Goal: Task Accomplishment & Management: Complete application form

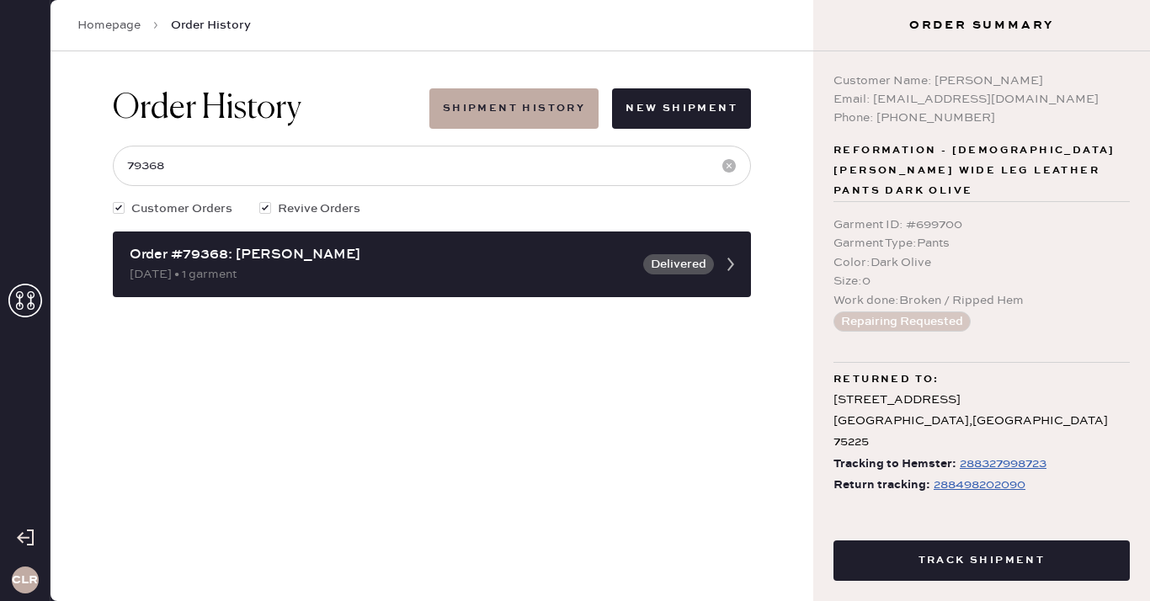
click at [27, 305] on icon at bounding box center [25, 301] width 34 height 34
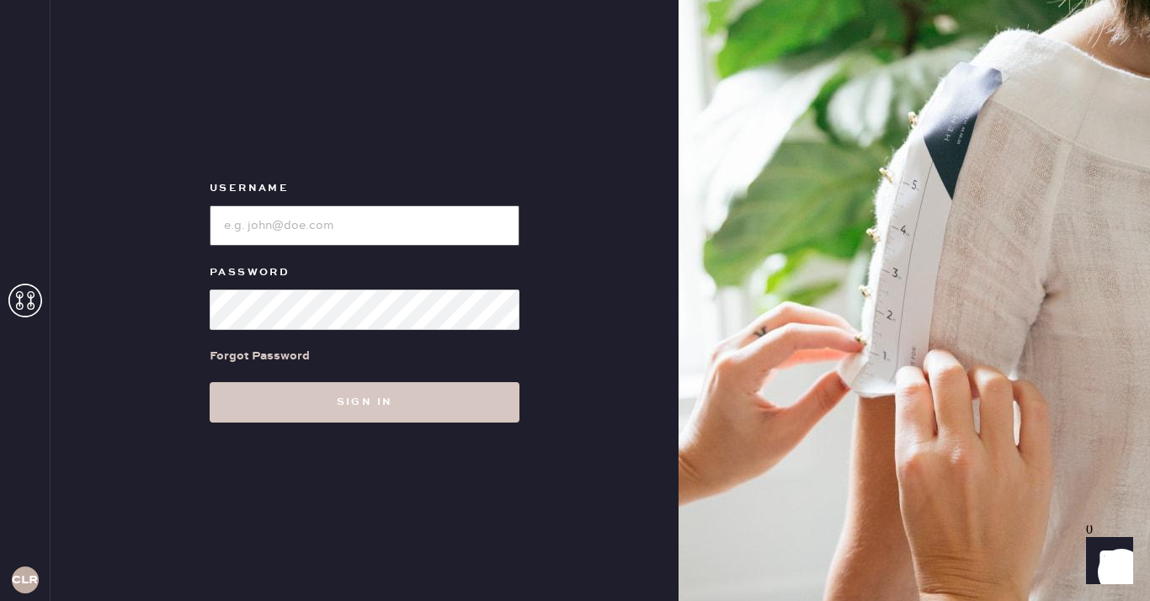
type input "[EMAIL_ADDRESS][DOMAIN_NAME]"
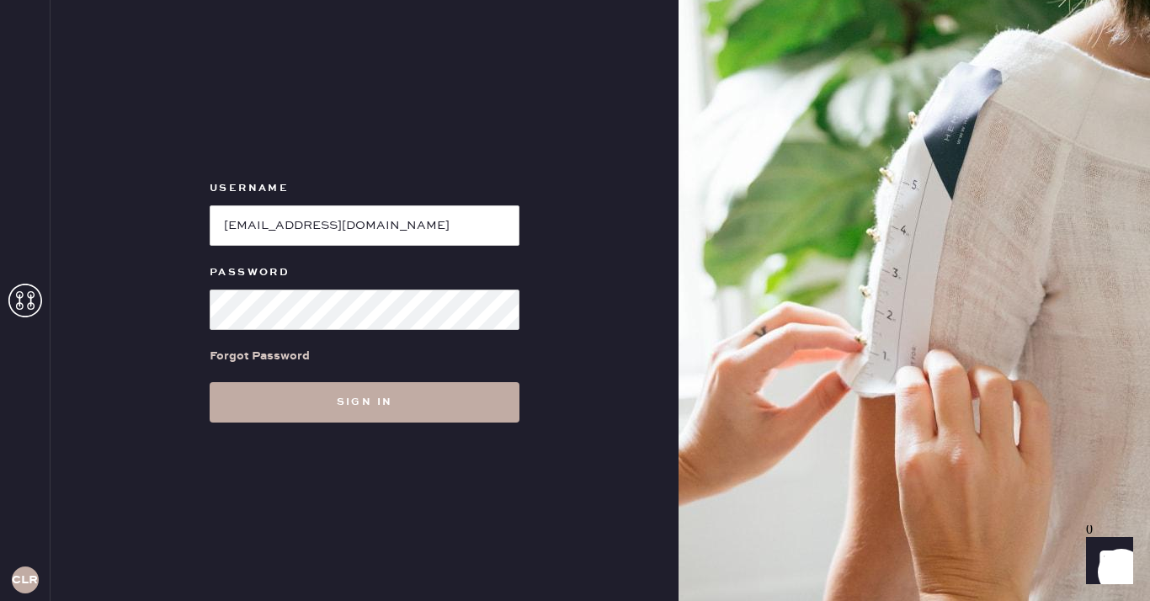
click at [354, 412] on button "Sign in" at bounding box center [365, 402] width 310 height 40
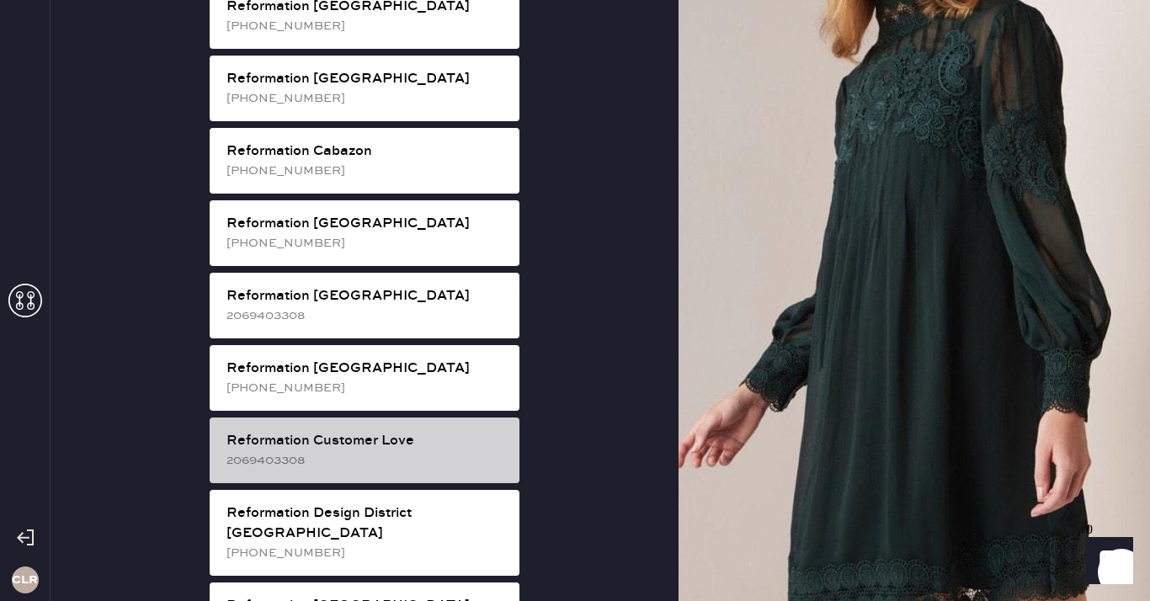
scroll to position [541, 0]
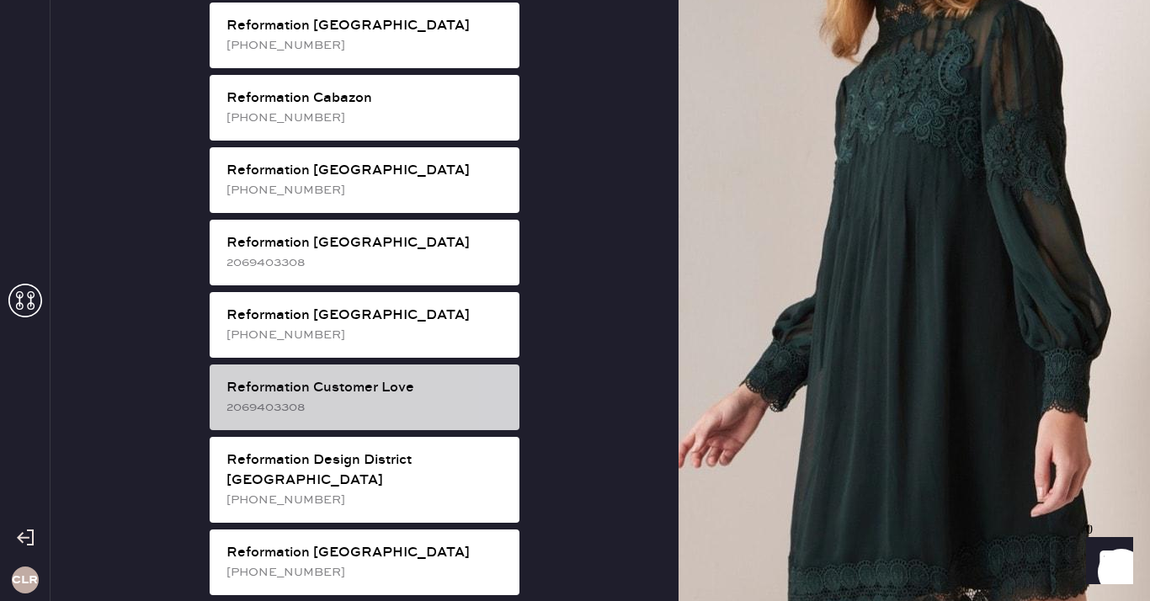
click at [407, 398] on div "2069403308" at bounding box center [365, 407] width 279 height 19
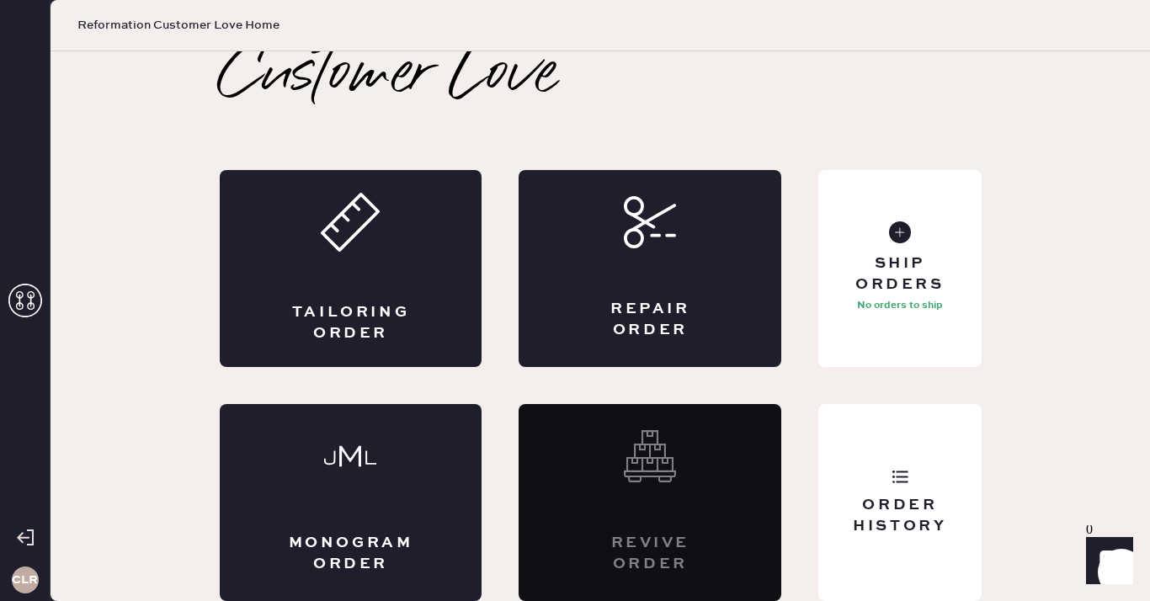
scroll to position [9, 0]
click at [693, 316] on div "Repair Order" at bounding box center [650, 320] width 128 height 42
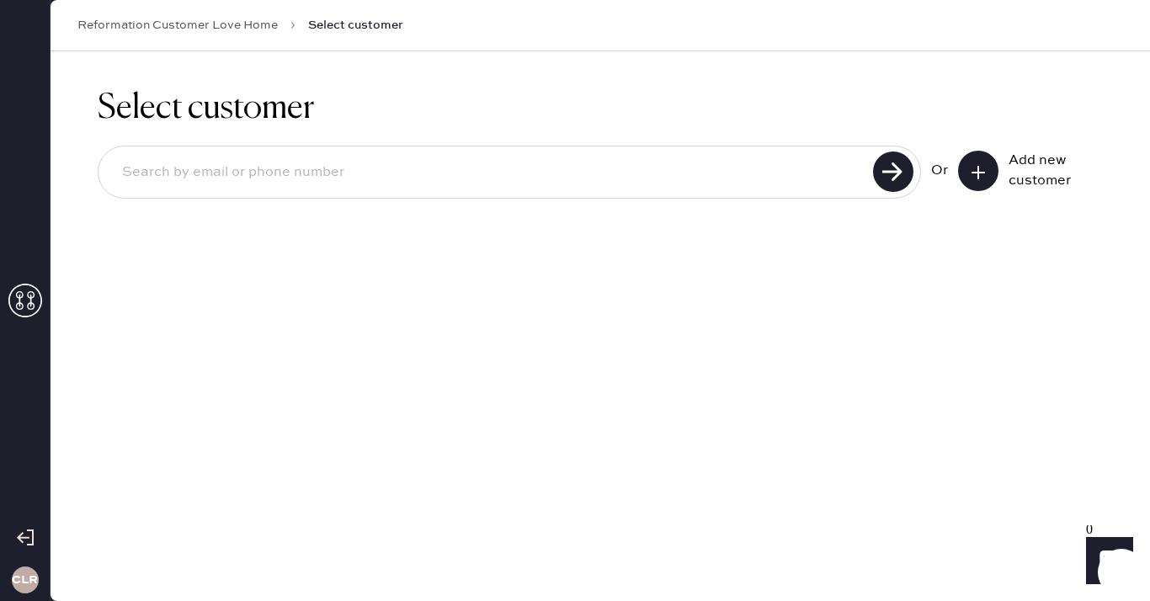
click at [969, 170] on icon at bounding box center [977, 172] width 17 height 17
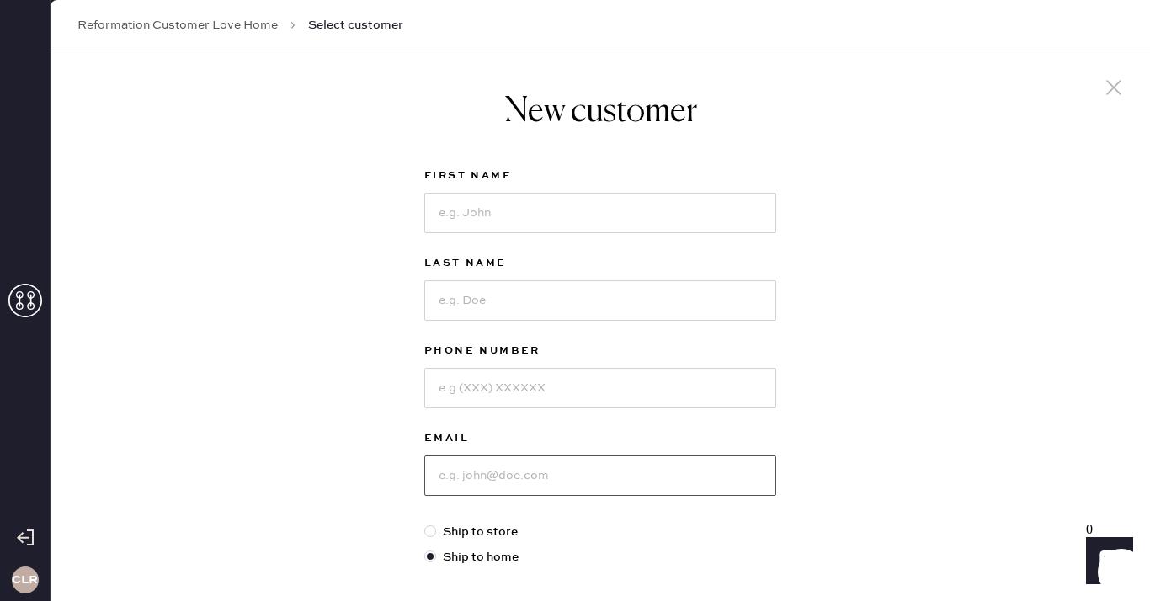
click at [493, 479] on input at bounding box center [600, 475] width 352 height 40
paste input "[EMAIL_ADDRESS][DOMAIN_NAME]"
type input "[EMAIL_ADDRESS][DOMAIN_NAME]"
click at [589, 218] on input at bounding box center [600, 213] width 352 height 40
paste input "[PERSON_NAME]"
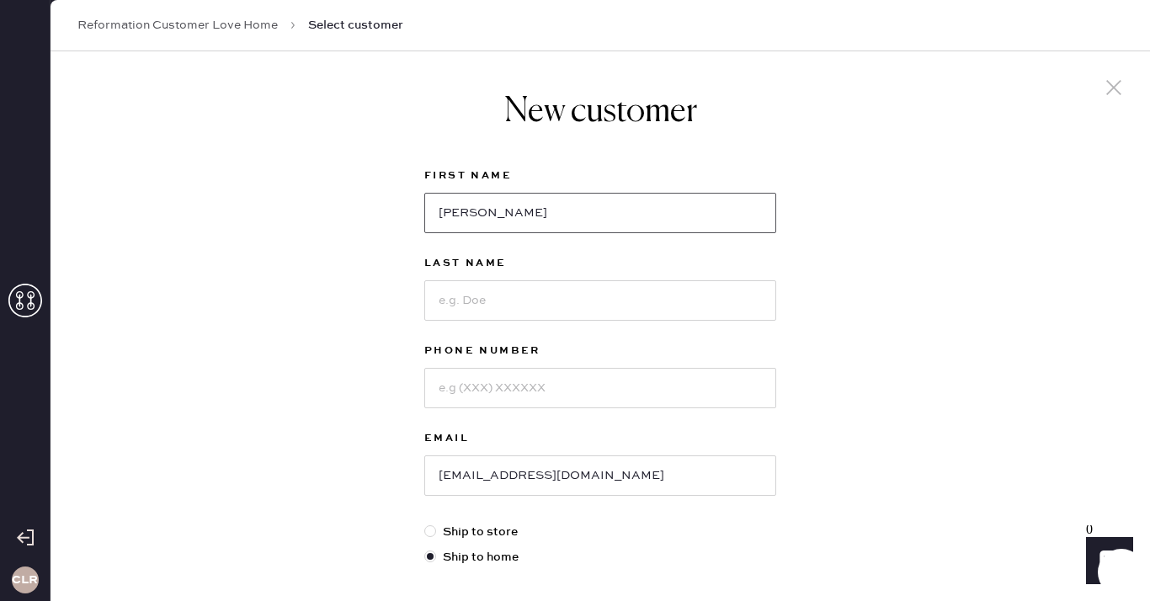
type input "[PERSON_NAME]"
click at [550, 293] on input at bounding box center [600, 300] width 352 height 40
paste input "[PERSON_NAME]"
type input "[PERSON_NAME]"
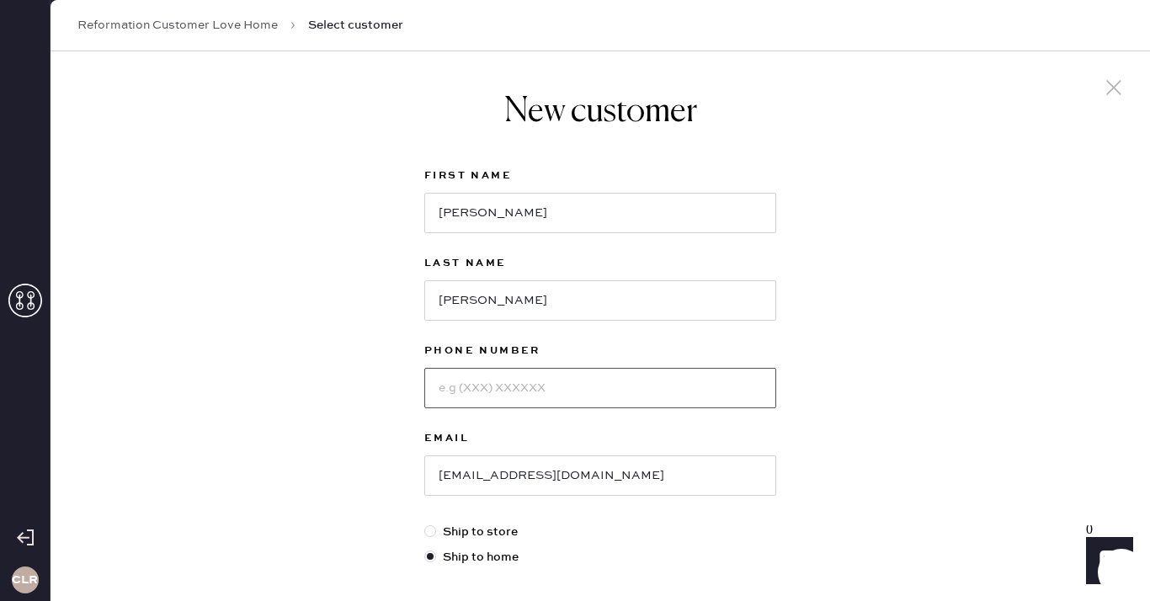
click at [567, 391] on input at bounding box center [600, 388] width 352 height 40
paste input "[PHONE_NUMBER]"
click at [461, 388] on input "[PHONE_NUMBER]" at bounding box center [600, 388] width 352 height 40
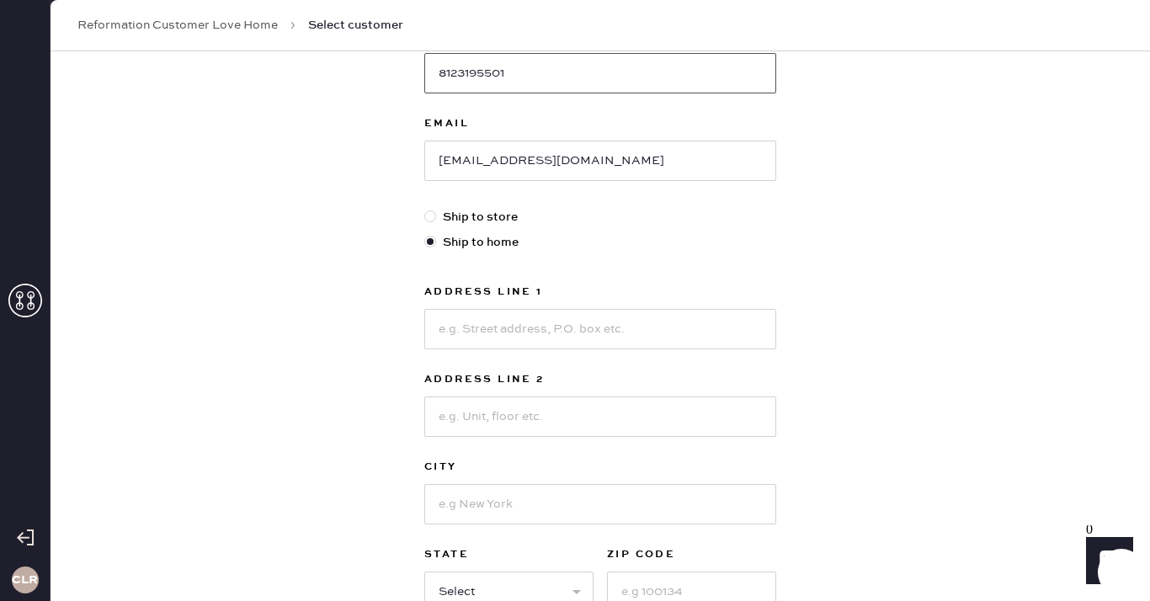
scroll to position [349, 0]
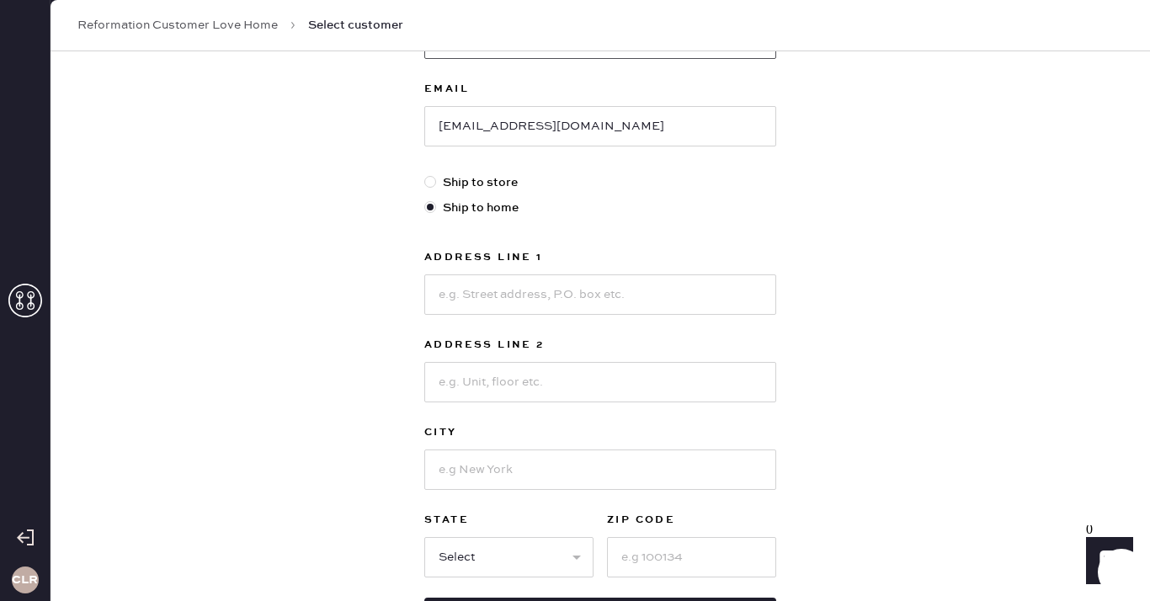
type input "8123195501"
click at [665, 293] on input at bounding box center [600, 294] width 352 height 40
paste input "5933 [PERSON_NAME][GEOGRAPHIC_DATA]"
type input "5933 [PERSON_NAME][GEOGRAPHIC_DATA]"
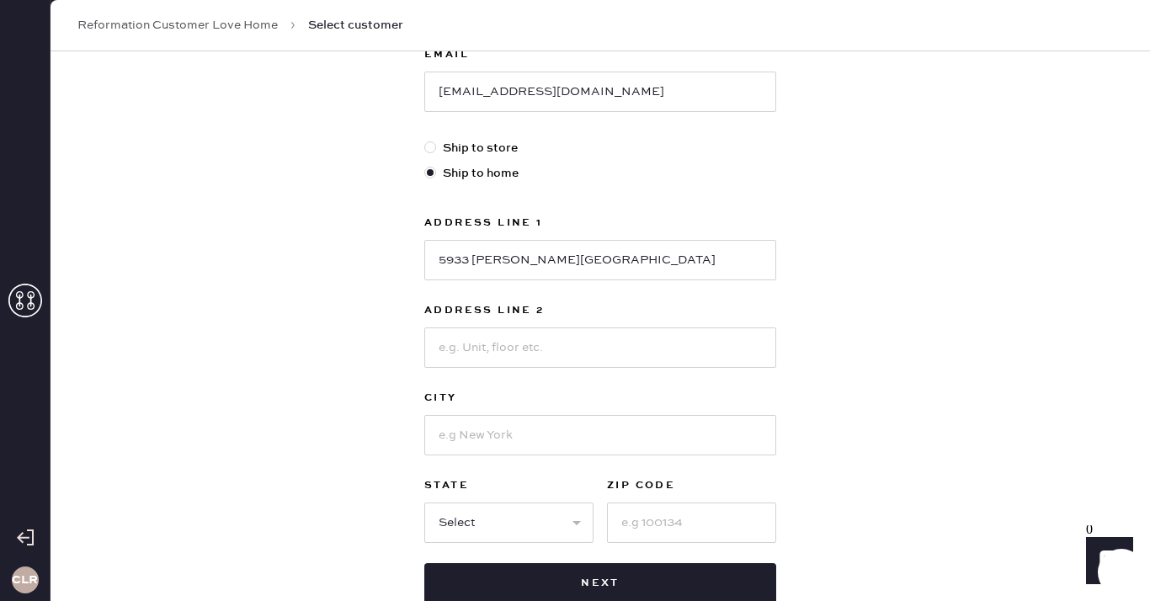
scroll to position [425, 0]
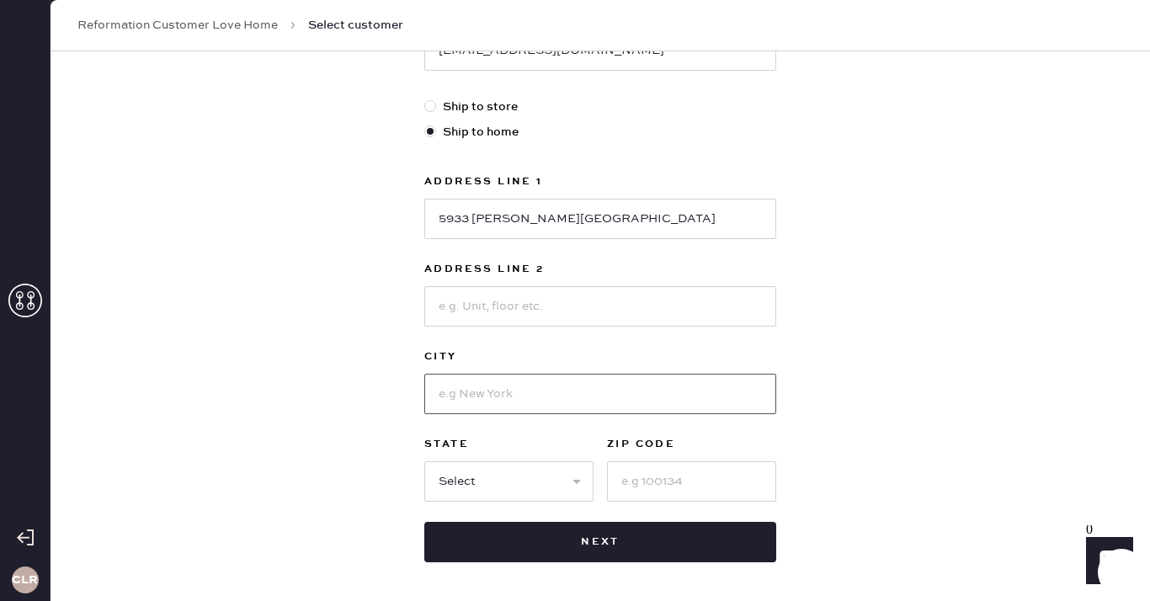
click at [511, 401] on input at bounding box center [600, 394] width 352 height 40
paste input "[GEOGRAPHIC_DATA]"
type input "[GEOGRAPHIC_DATA]"
click at [507, 485] on select "Select AK AL AR AZ CA CO CT [GEOGRAPHIC_DATA] DE FL [GEOGRAPHIC_DATA] HI [GEOGR…" at bounding box center [508, 481] width 169 height 40
select select "NJ"
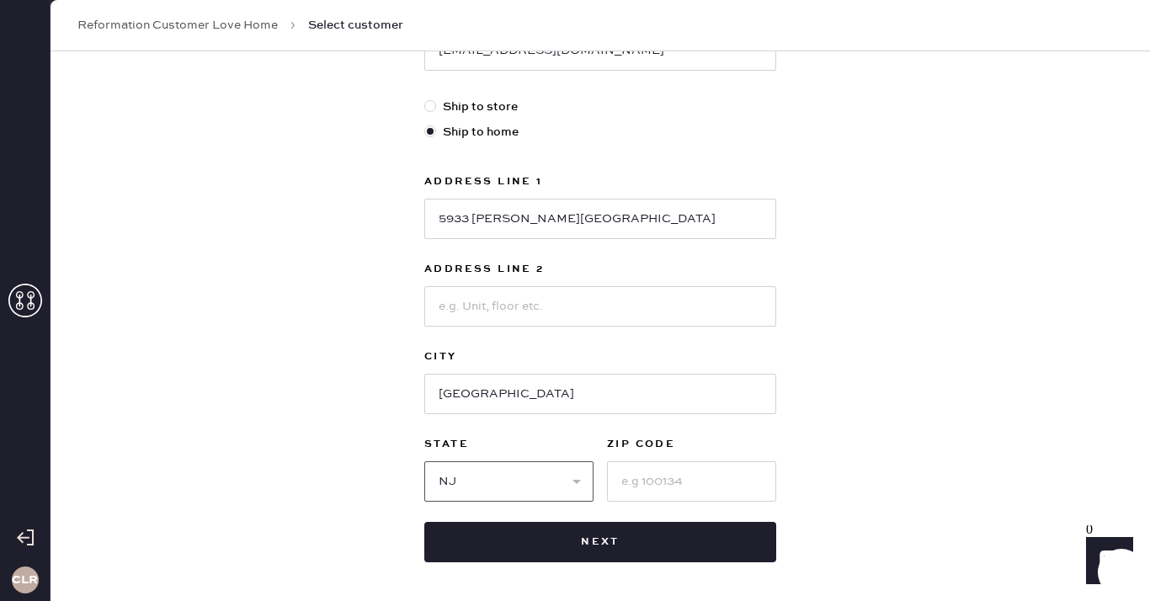
click at [424, 461] on select "Select AK AL AR AZ CA CO CT [GEOGRAPHIC_DATA] DE FL [GEOGRAPHIC_DATA] HI [GEOGR…" at bounding box center [508, 481] width 169 height 40
click at [703, 476] on input at bounding box center [691, 481] width 169 height 40
paste input "08544"
type input "08544"
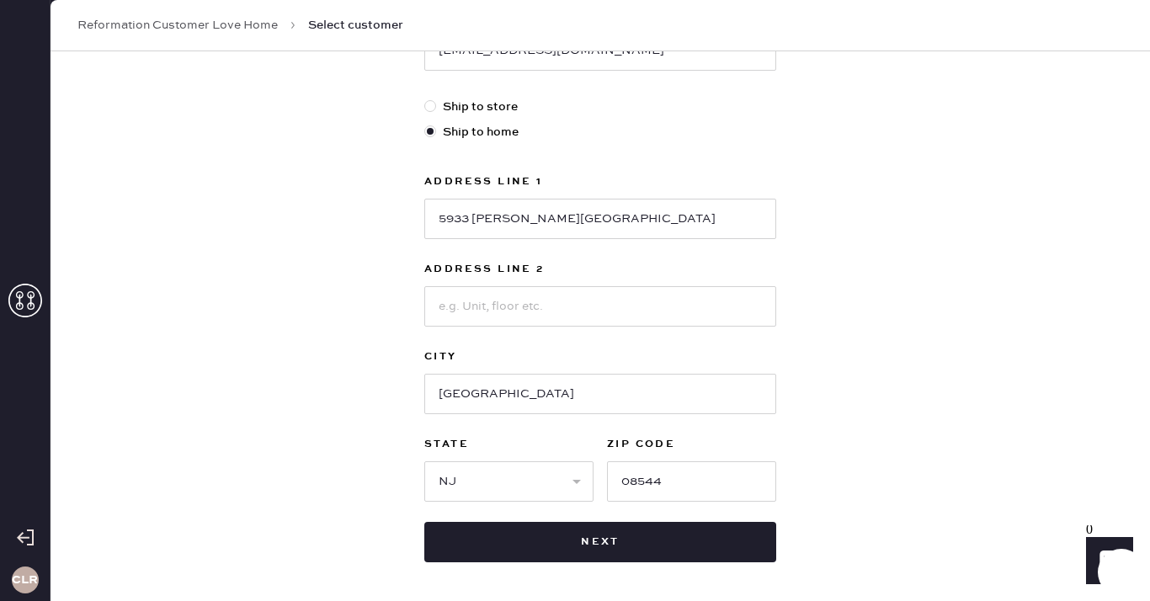
click at [910, 457] on div "New customer First Name [PERSON_NAME] Last Name [PERSON_NAME] Phone Number [PHO…" at bounding box center [599, 148] width 1099 height 1044
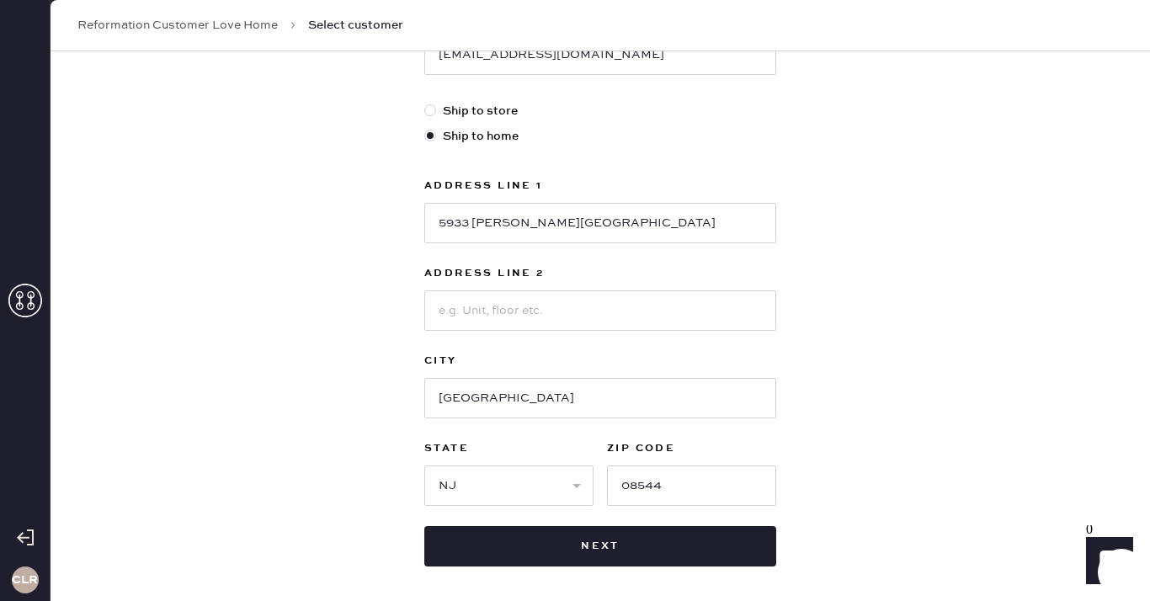
scroll to position [494, 0]
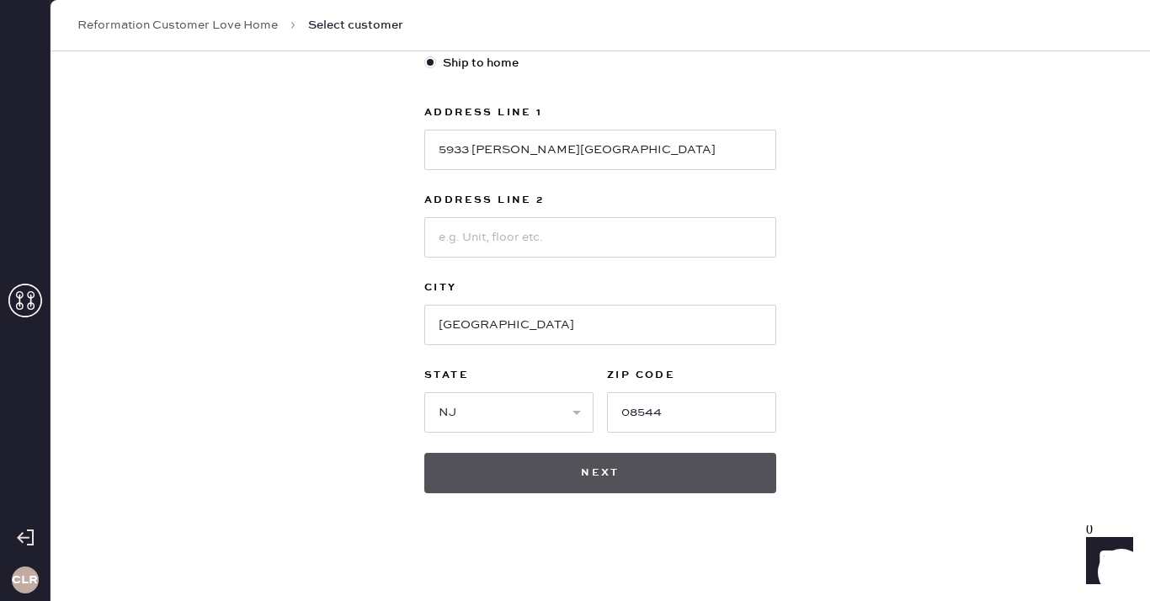
click at [610, 465] on button "Next" at bounding box center [600, 473] width 352 height 40
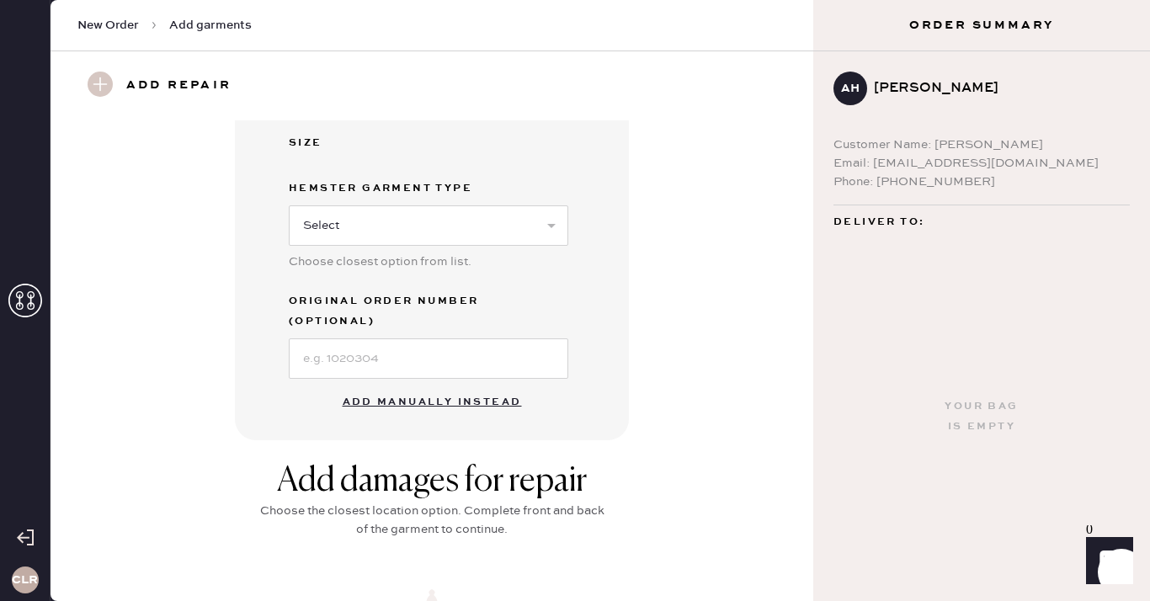
click at [402, 385] on button "Add manually instead" at bounding box center [431, 402] width 199 height 34
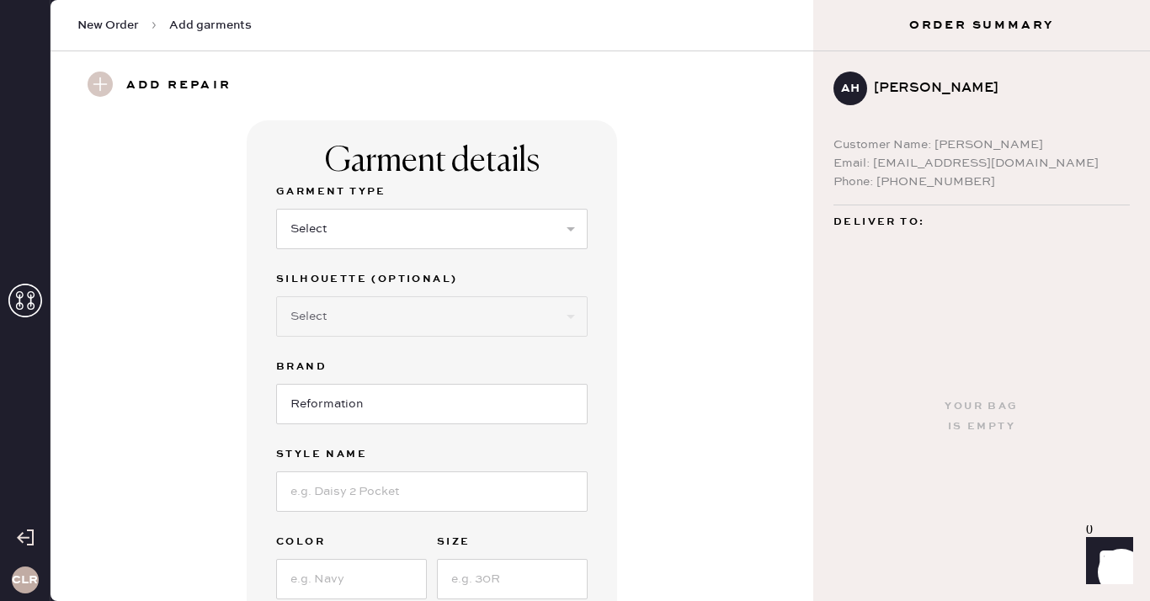
scroll to position [34, 0]
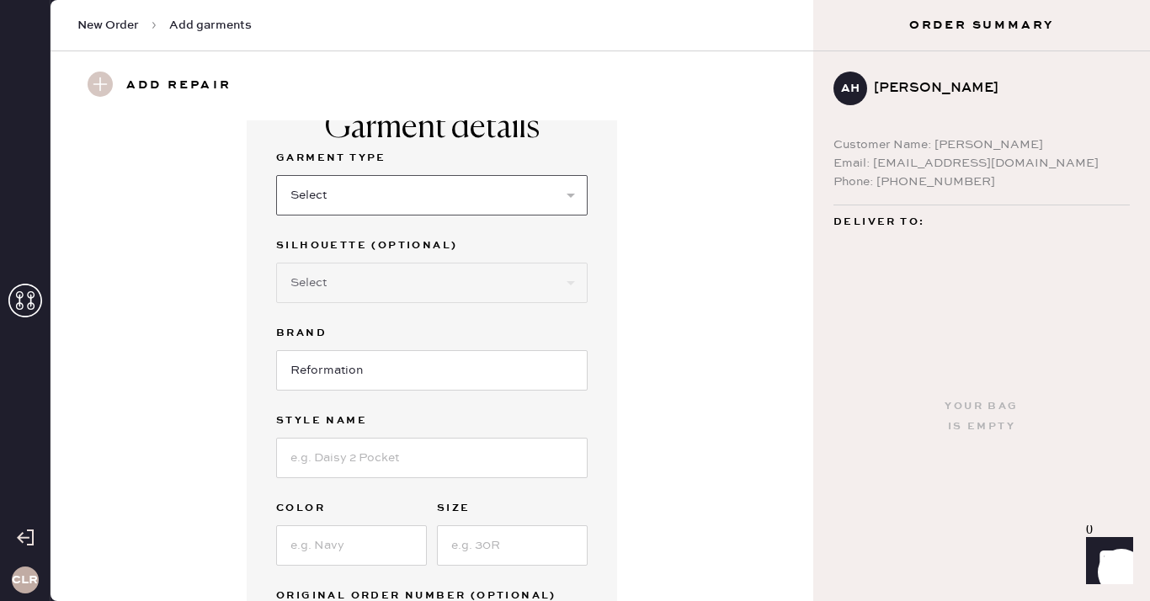
click at [411, 185] on select "Select Basic Skirt Jeans Leggings Pants Shorts Basic Sleeved Dress Basic Sleeve…" at bounding box center [431, 195] width 311 height 40
select select "6"
click at [276, 175] on select "Select Basic Skirt Jeans Leggings Pants Shorts Basic Sleeved Dress Basic Sleeve…" at bounding box center [431, 195] width 311 height 40
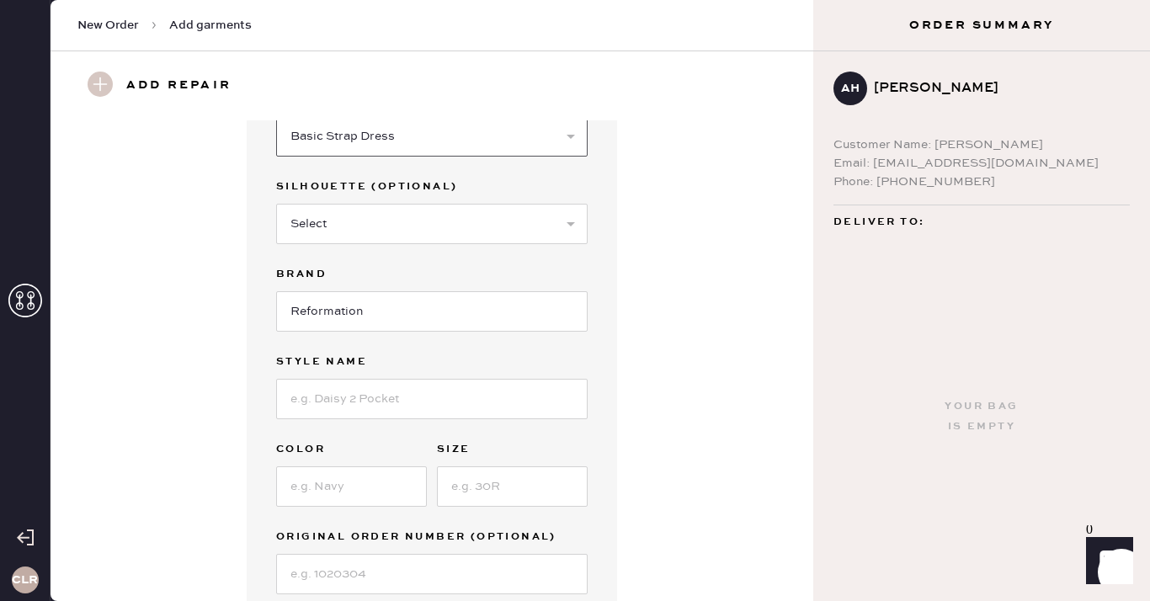
scroll to position [122, 0]
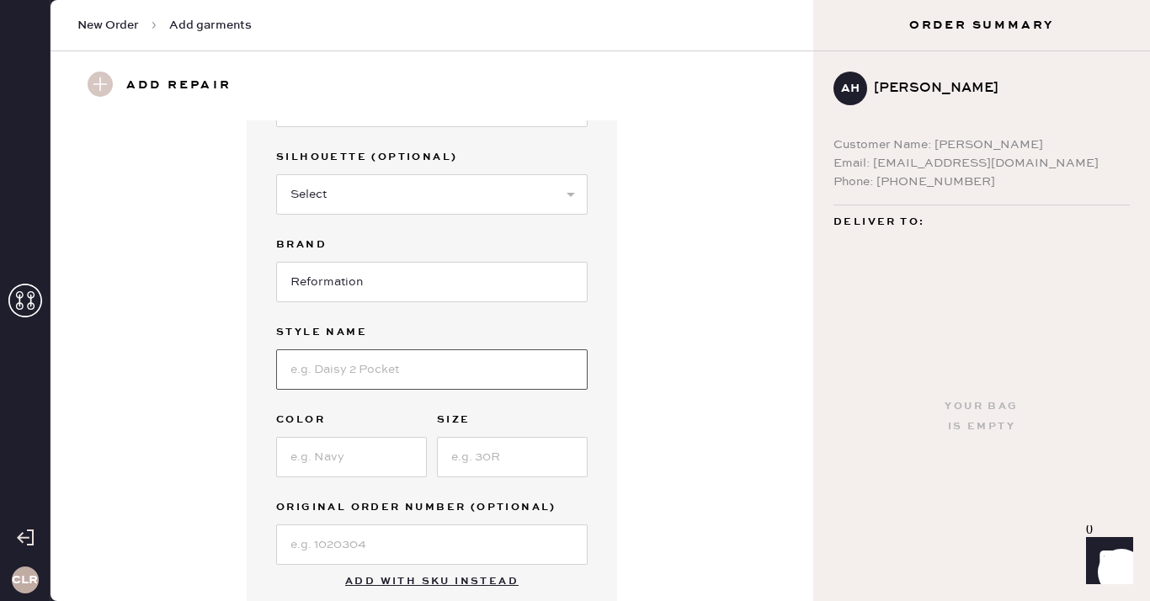
click at [326, 366] on input at bounding box center [431, 369] width 311 height 40
paste input "[PERSON_NAME]"
type input "[PERSON_NAME]"
click at [341, 454] on input at bounding box center [351, 457] width 151 height 40
paste input "Black"
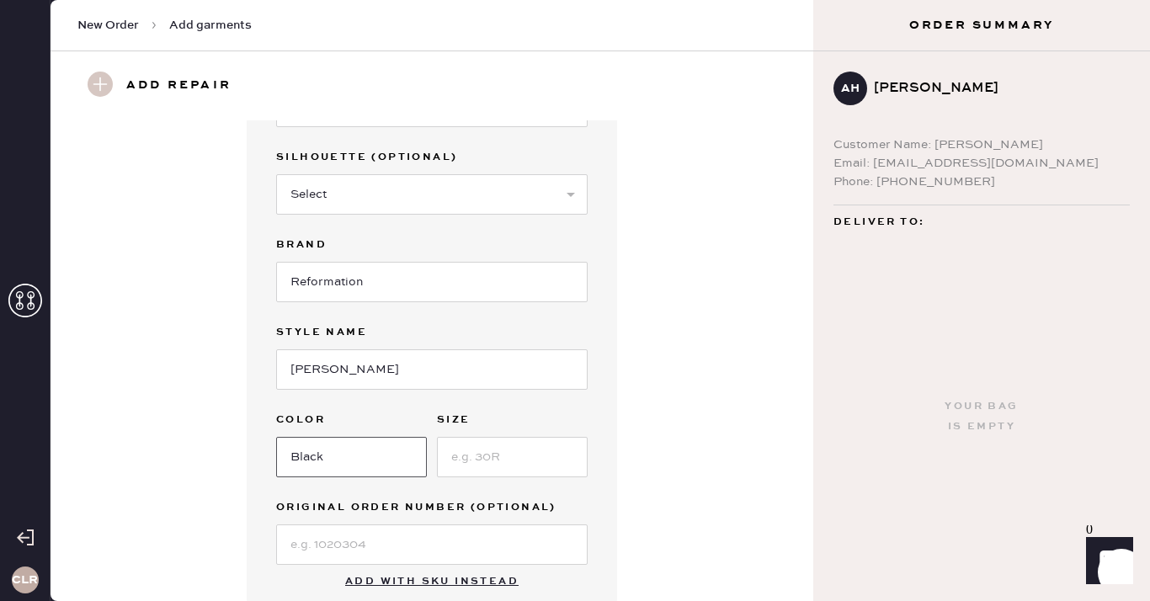
type input "Black"
click at [471, 451] on input at bounding box center [512, 457] width 151 height 40
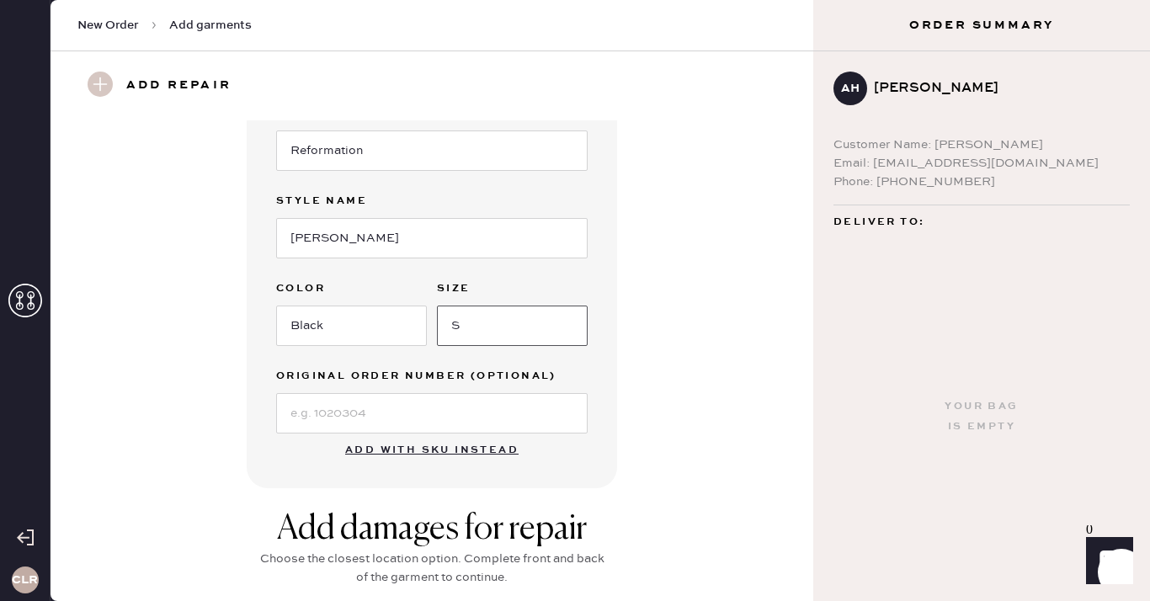
type input "S"
click at [352, 411] on input at bounding box center [431, 413] width 311 height 40
paste input "S08505262"
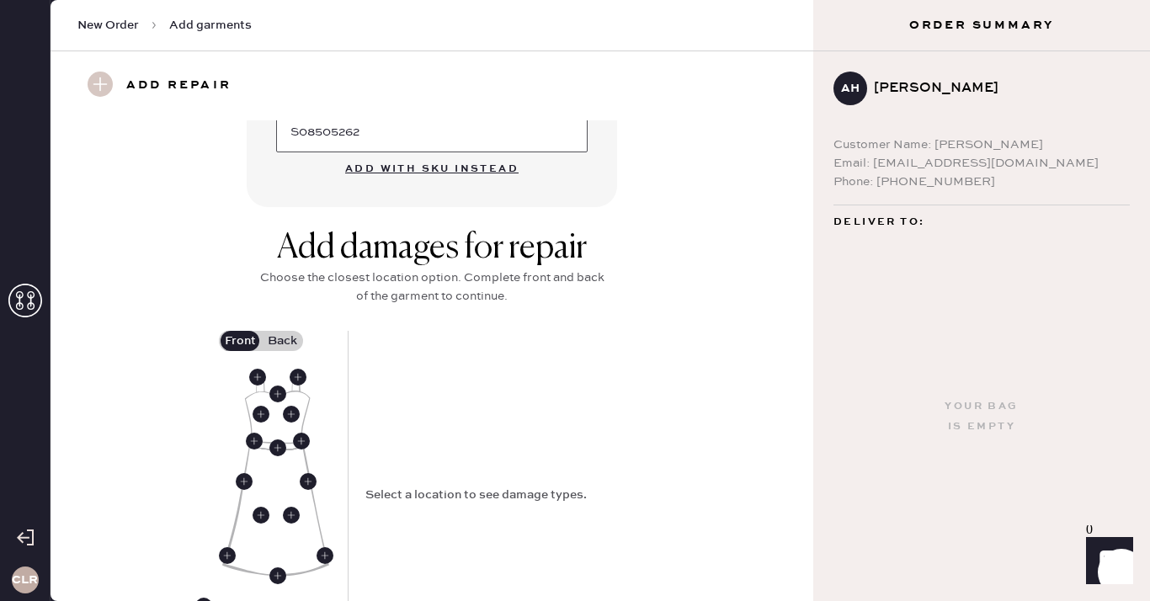
scroll to position [710, 0]
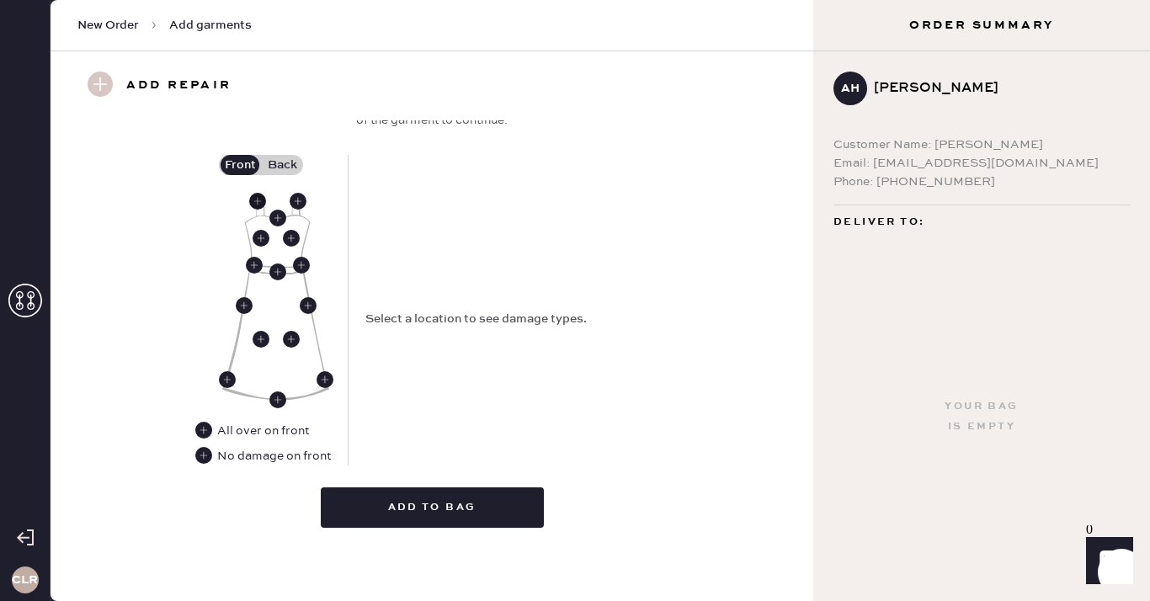
type input "S08505262"
click at [258, 199] on use at bounding box center [257, 201] width 17 height 17
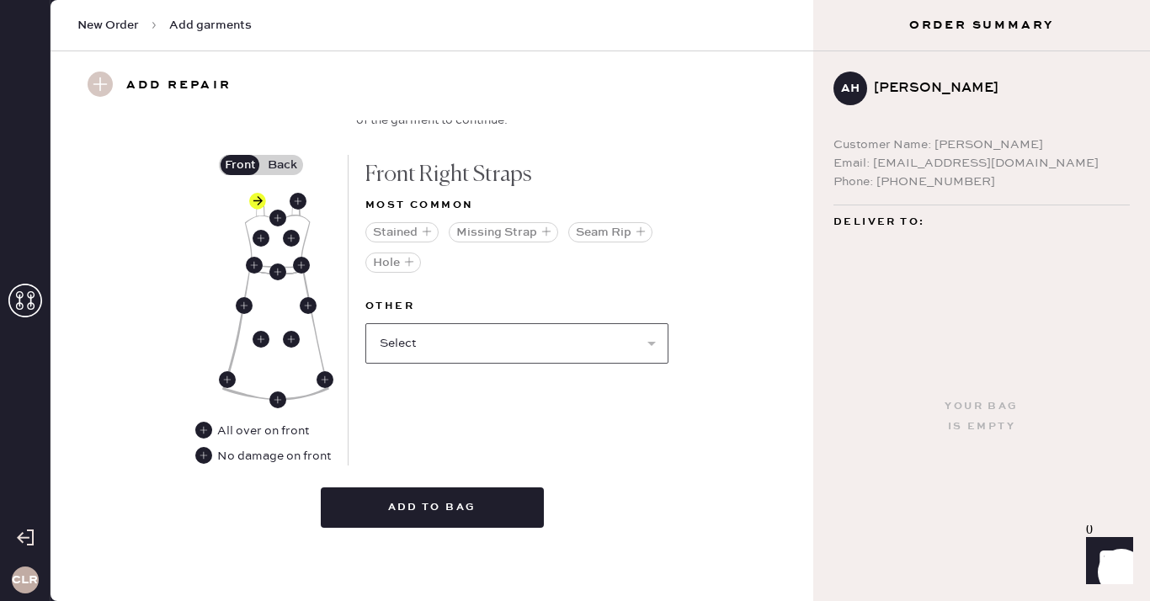
click at [477, 342] on select "Select Broken / Ripped Hem Broken Beads Broken Belt Loop Broken Button Broken C…" at bounding box center [516, 343] width 303 height 40
select select "1668"
click at [365, 323] on select "Select Broken / Ripped Hem Broken Beads Broken Belt Loop Broken Button Broken C…" at bounding box center [516, 343] width 303 height 40
select select
click at [287, 162] on label "Back" at bounding box center [282, 165] width 42 height 20
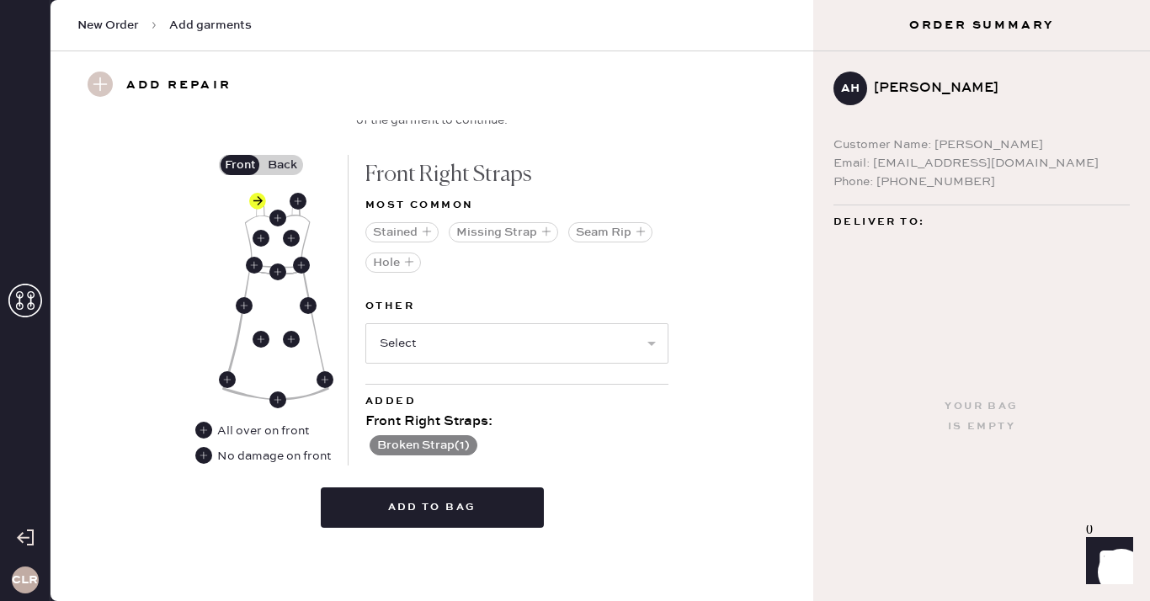
click at [282, 165] on input "Back" at bounding box center [282, 165] width 0 height 0
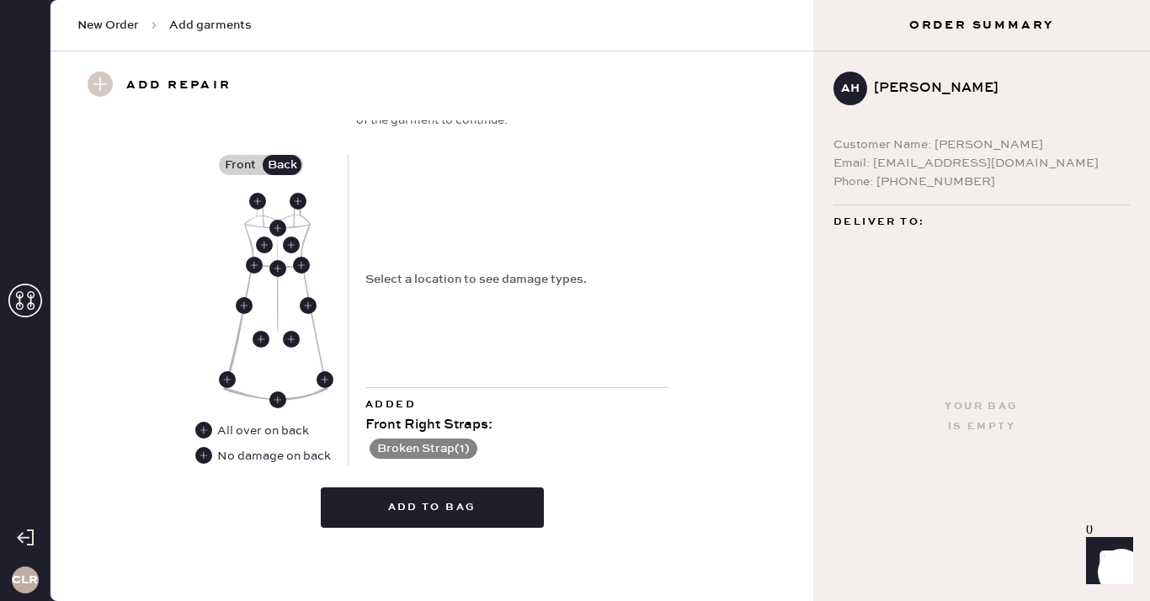
click at [199, 464] on div "No damage on back" at bounding box center [262, 456] width 135 height 19
click at [204, 449] on use at bounding box center [203, 455] width 17 height 17
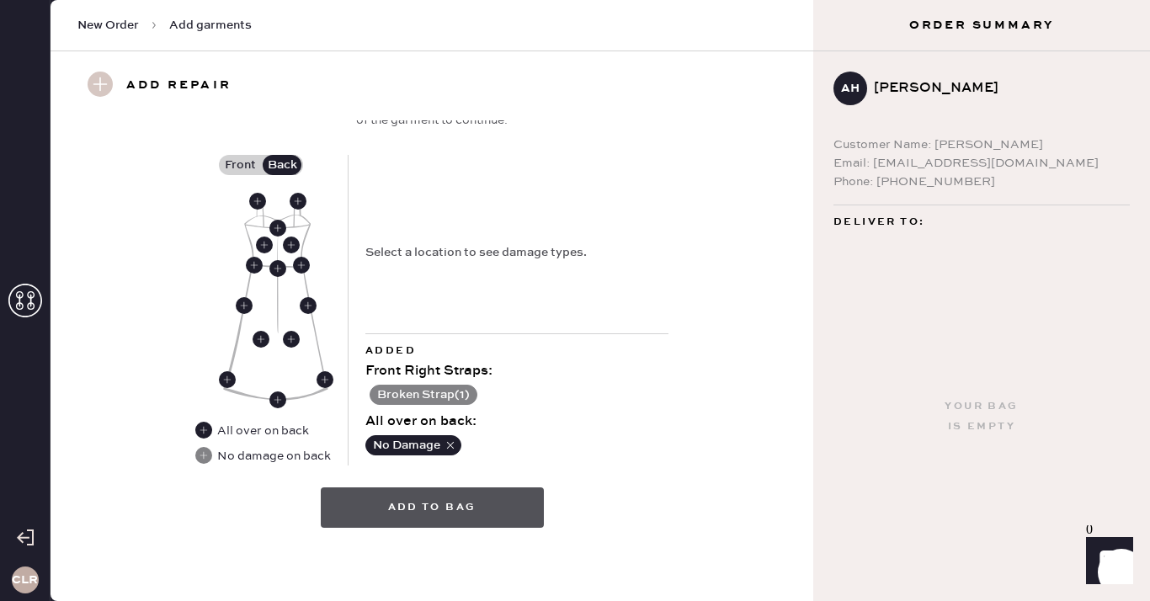
click at [433, 506] on button "Add to bag" at bounding box center [432, 507] width 223 height 40
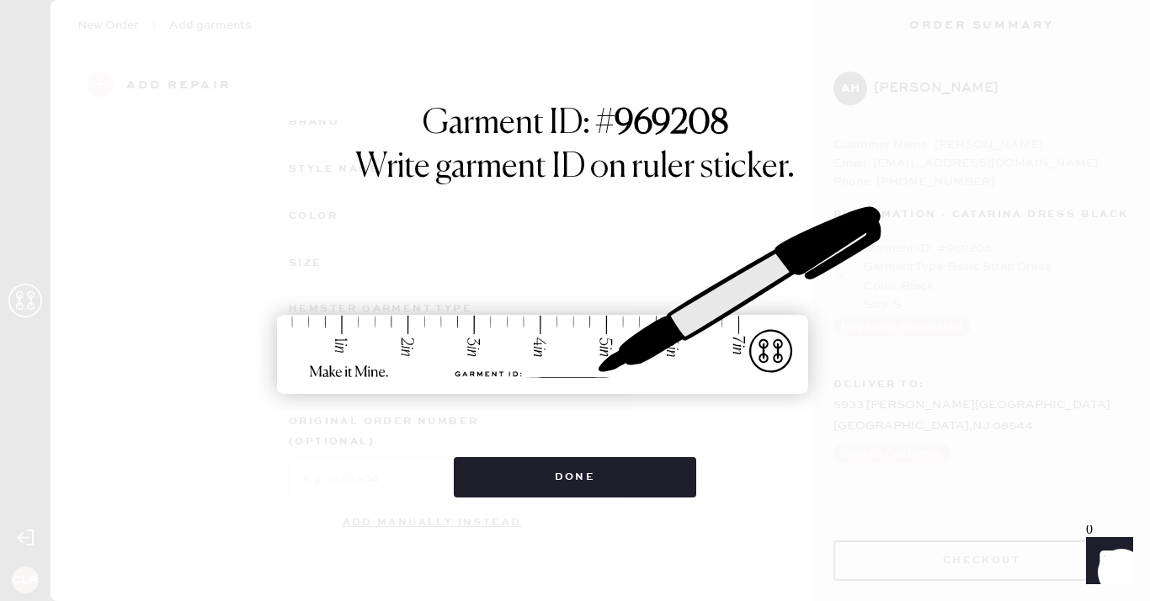
scroll to position [227, 0]
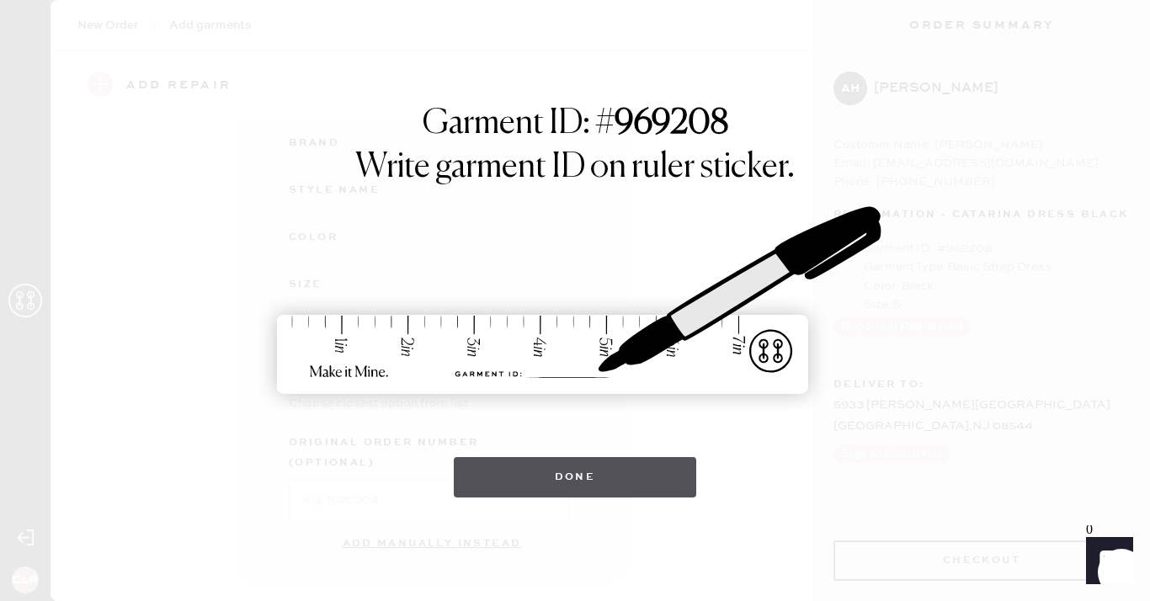
click at [573, 476] on button "Done" at bounding box center [575, 477] width 243 height 40
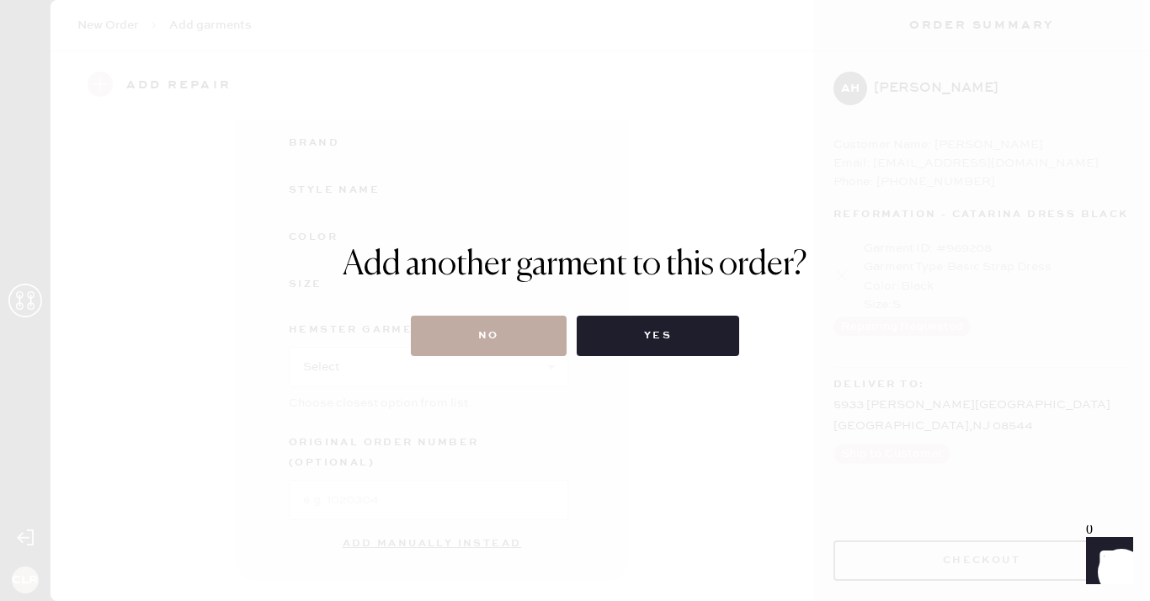
click at [506, 340] on button "No" at bounding box center [489, 336] width 156 height 40
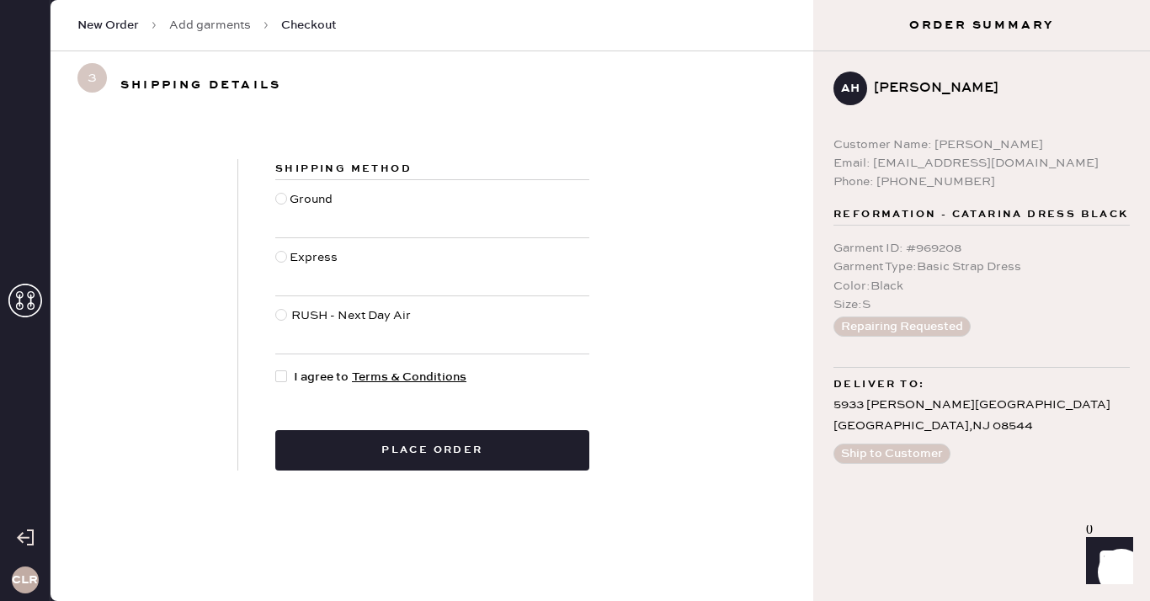
click at [281, 372] on div at bounding box center [281, 376] width 12 height 12
click at [276, 369] on input "I agree to Terms & Conditions" at bounding box center [275, 368] width 1 height 1
checkbox input "true"
click at [279, 195] on div at bounding box center [281, 199] width 12 height 12
click at [276, 191] on input "Ground" at bounding box center [275, 190] width 1 height 1
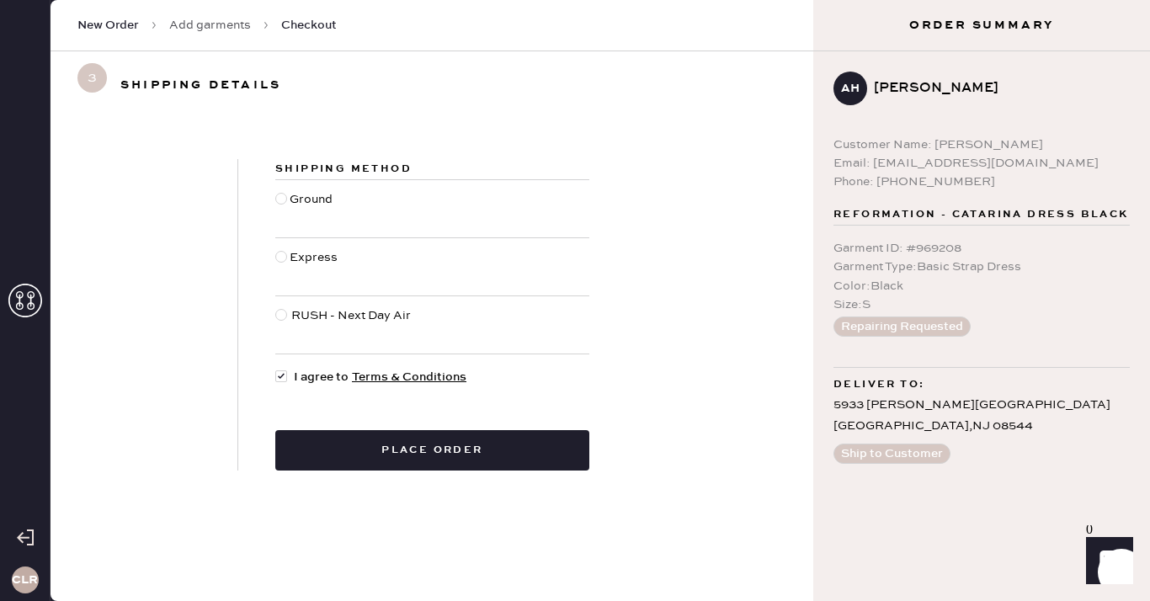
radio input "true"
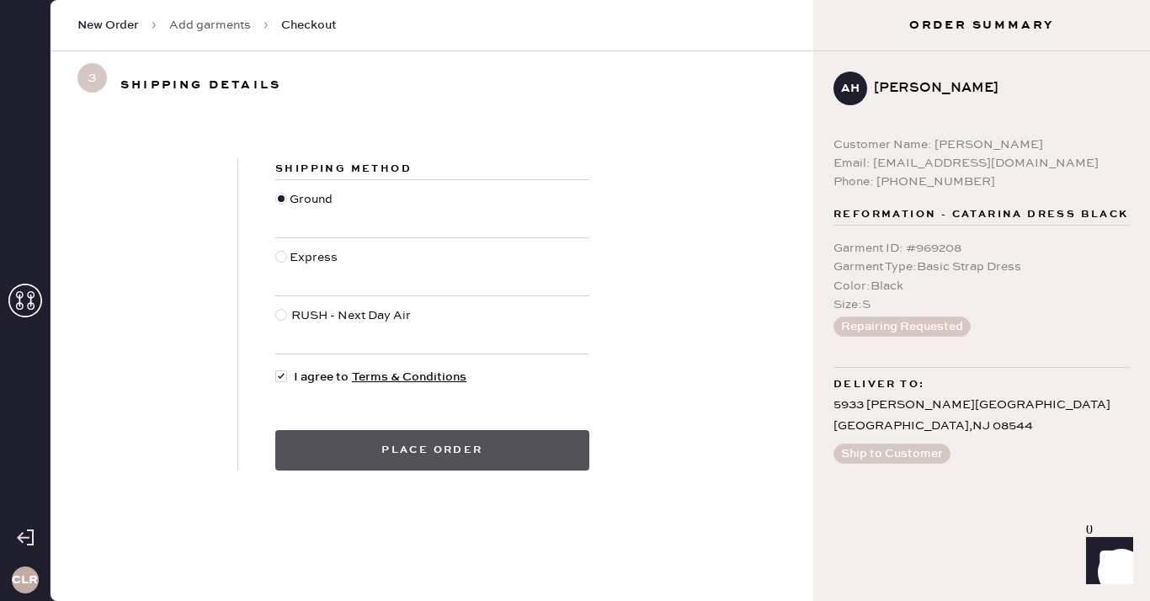
click at [435, 447] on button "Place order" at bounding box center [432, 450] width 314 height 40
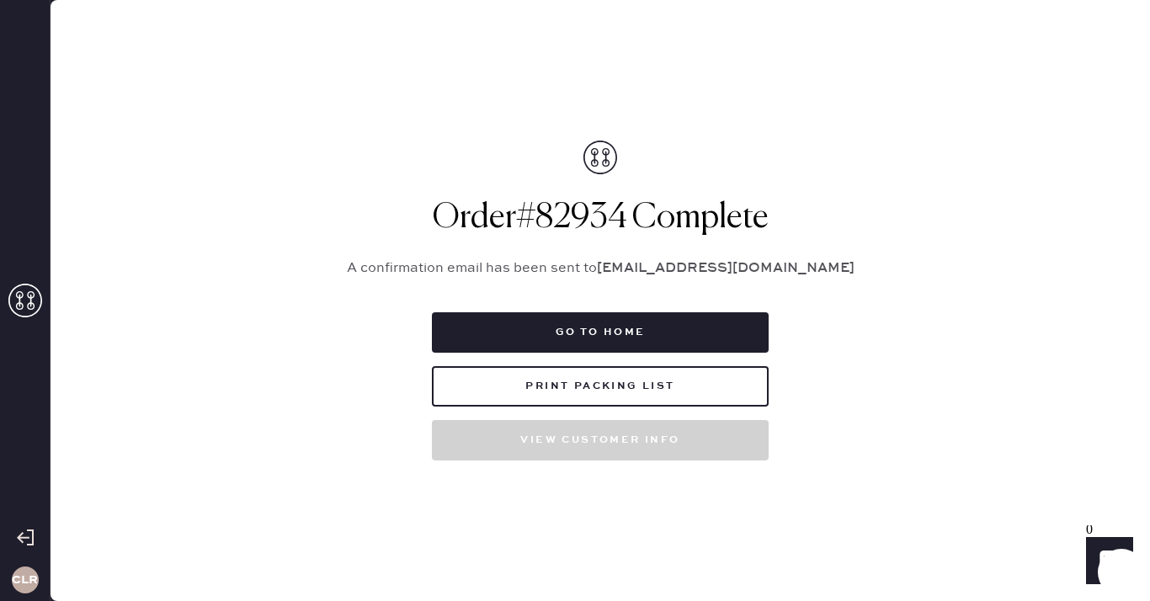
click at [617, 215] on h1 "Order # 82934 Complete" at bounding box center [600, 218] width 547 height 40
copy h1 "82934"
click at [588, 214] on h1 "Order # 82934 Complete" at bounding box center [600, 218] width 547 height 40
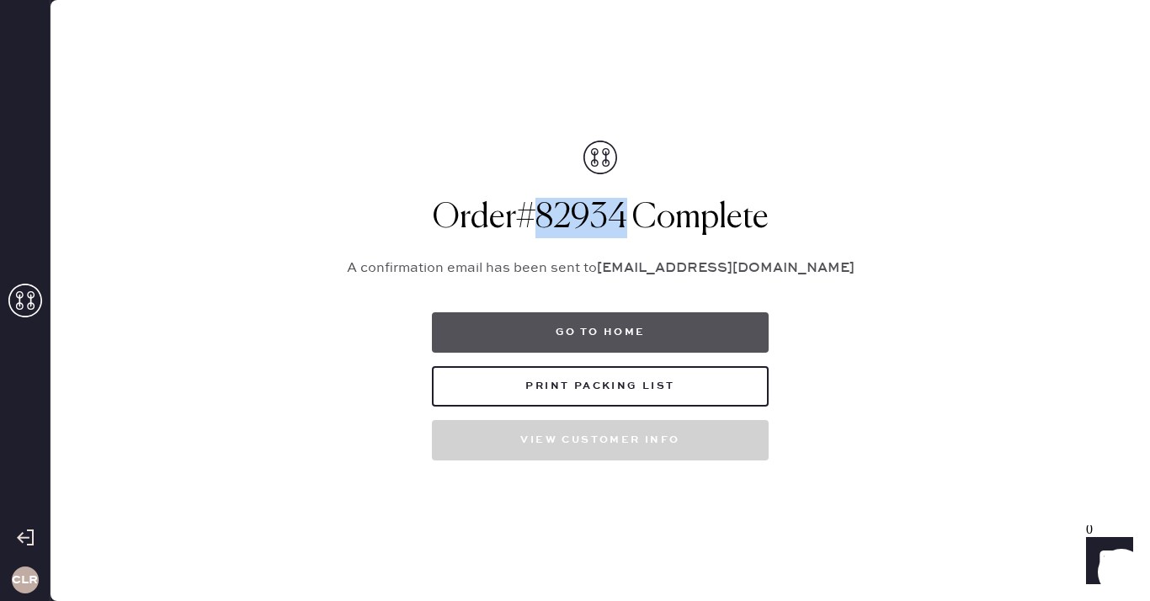
click at [617, 327] on button "Go to home" at bounding box center [600, 332] width 337 height 40
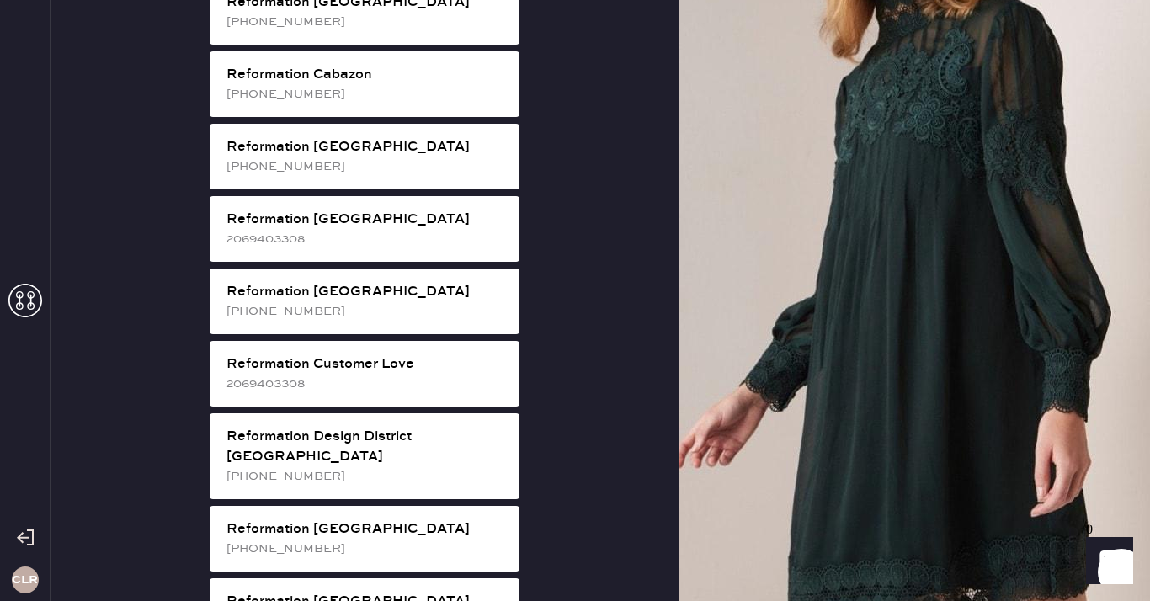
scroll to position [605, 0]
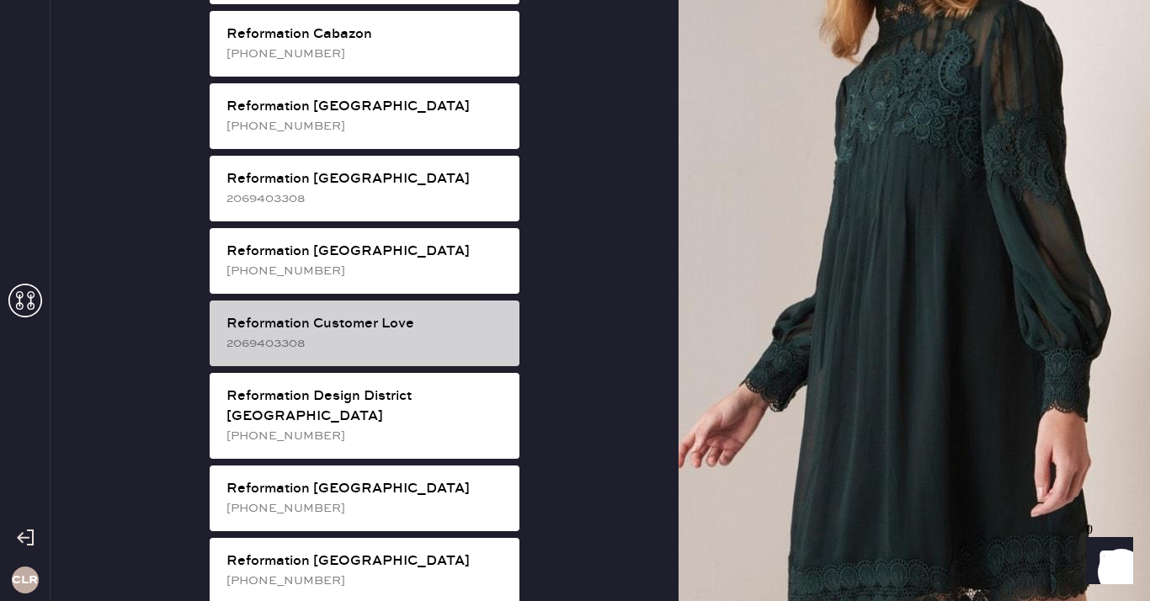
click at [412, 337] on div "Reformation Customer Love 2069403308" at bounding box center [365, 333] width 310 height 66
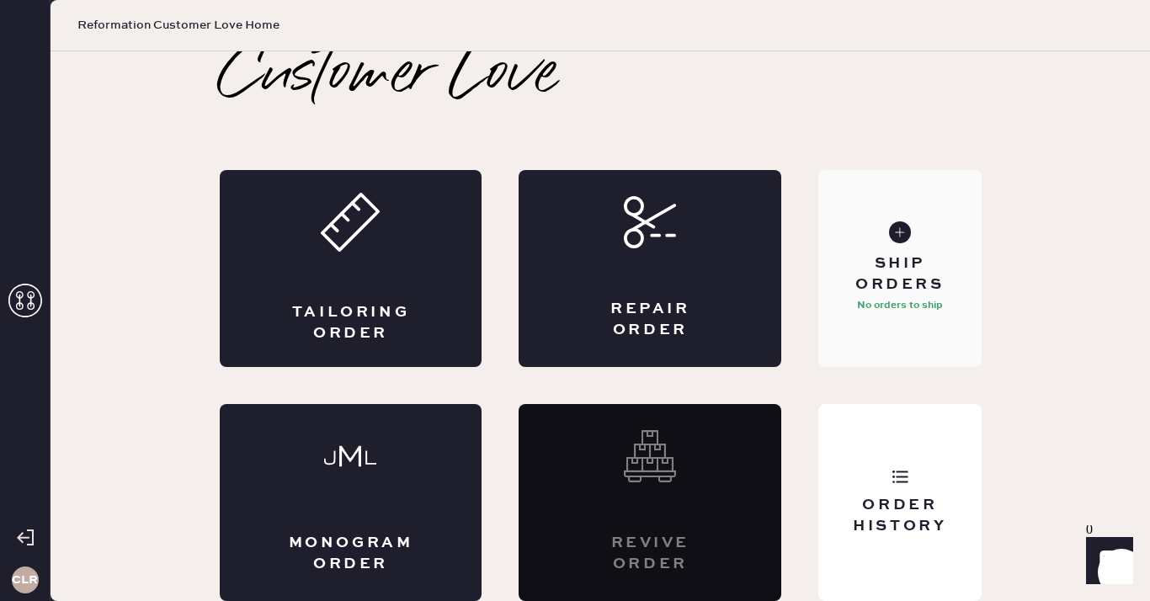
click at [875, 248] on div "Ship Orders No orders to ship" at bounding box center [899, 268] width 162 height 197
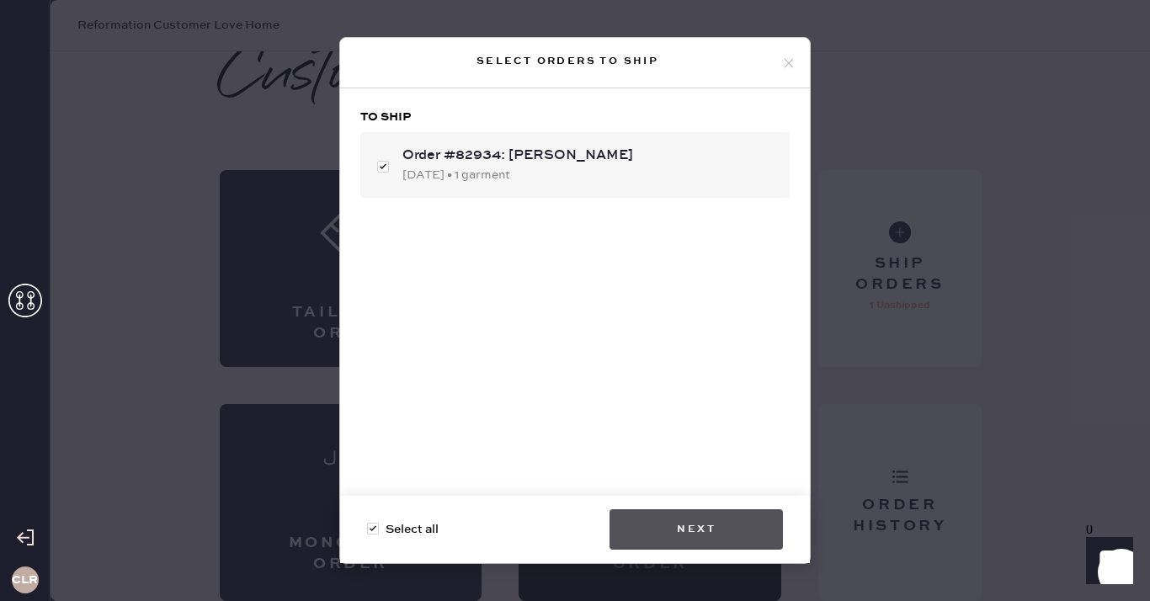
click at [690, 520] on button "Next" at bounding box center [695, 529] width 173 height 40
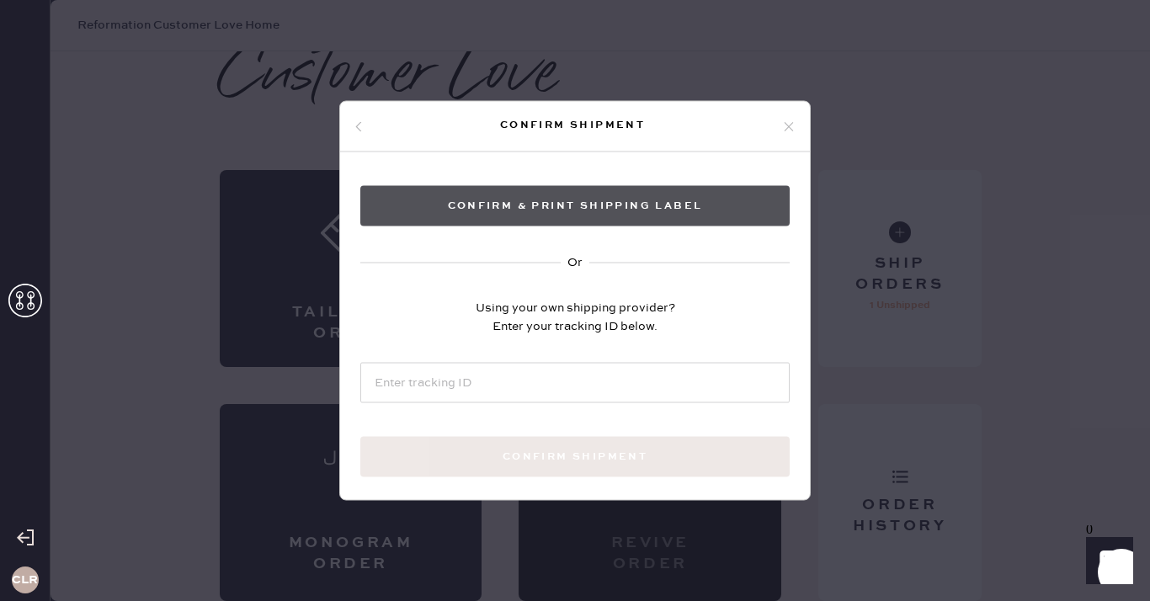
click at [587, 201] on button "Confirm & Print shipping label" at bounding box center [574, 206] width 429 height 40
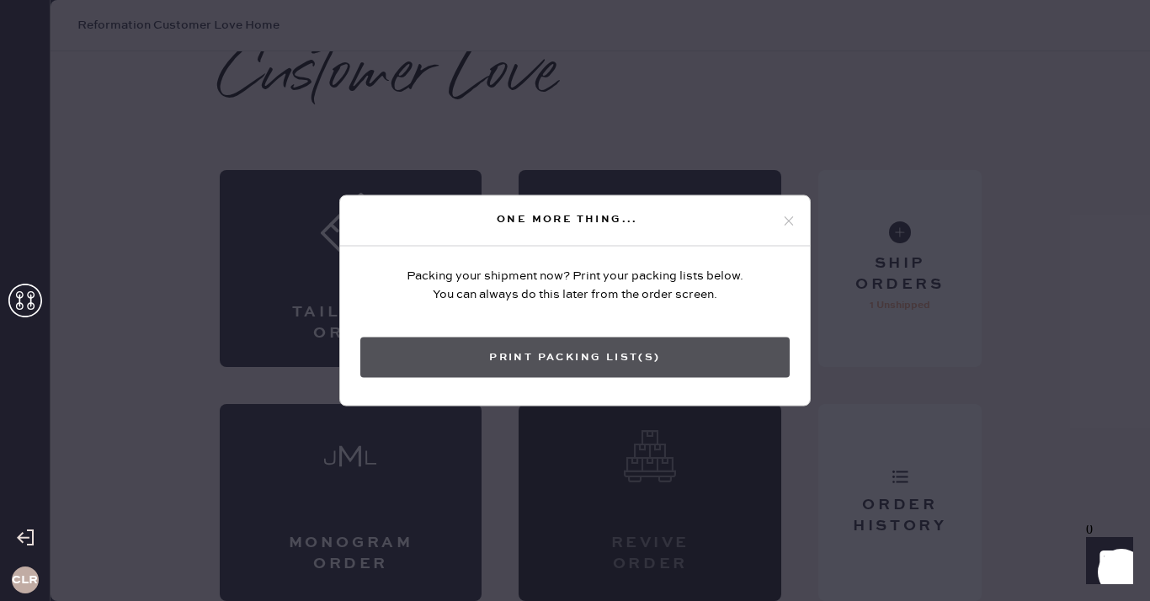
click at [569, 356] on button "Print Packing List(s)" at bounding box center [574, 357] width 429 height 40
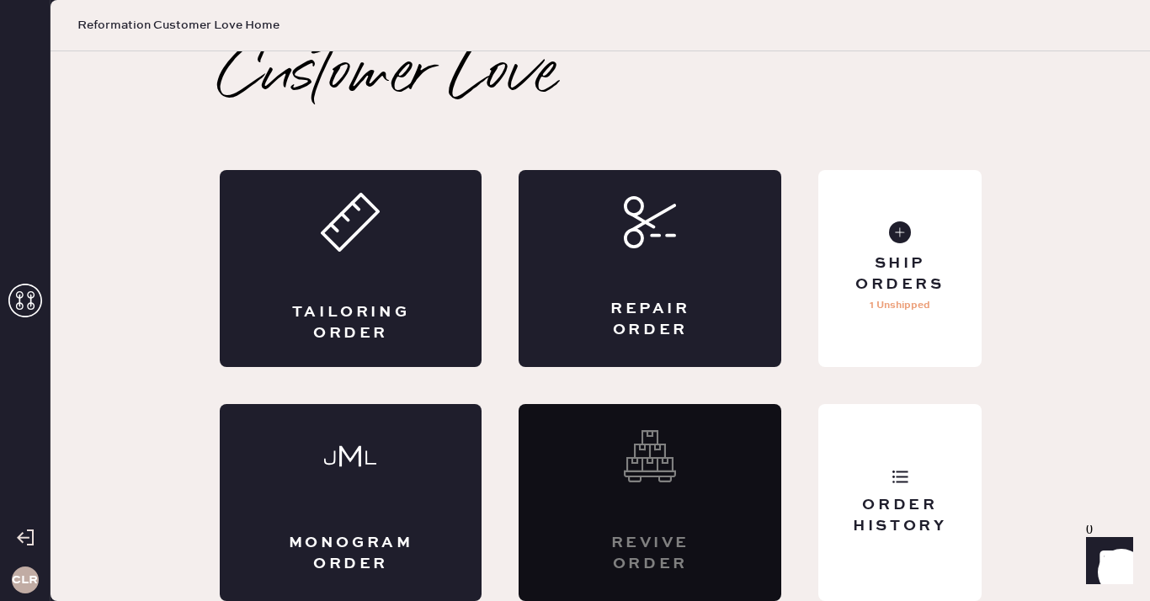
scroll to position [0, 0]
